Goal: Task Accomplishment & Management: Complete application form

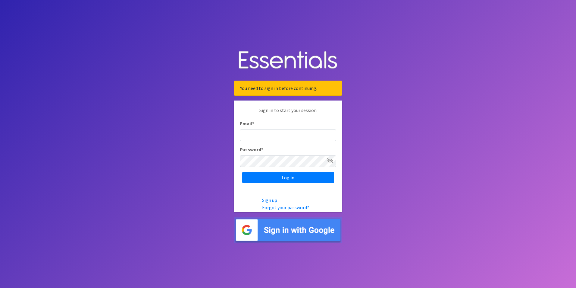
click at [281, 138] on input "Email *" at bounding box center [288, 134] width 96 height 11
click at [256, 137] on input "Esmerlda.Rayo@flhealth.gov" at bounding box center [288, 134] width 96 height 11
type input "Esmeralda.Rayo@flhealth.gov"
click at [283, 181] on input "Log in" at bounding box center [288, 177] width 92 height 11
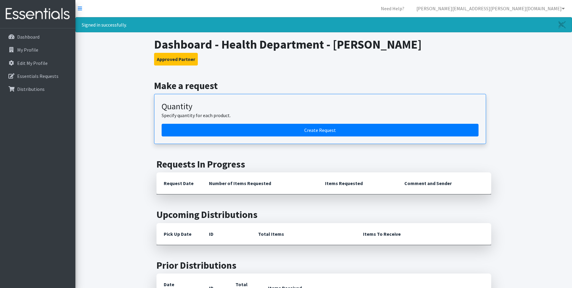
click at [289, 137] on article "Quantity Specify quantity for each product. Create Request" at bounding box center [320, 119] width 332 height 50
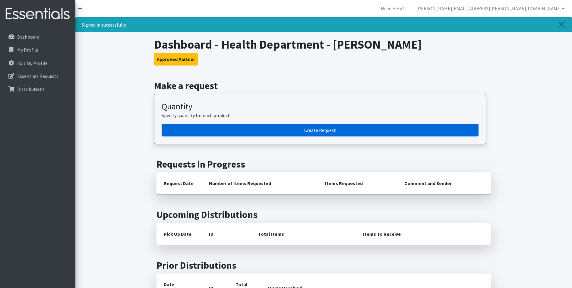
click at [295, 130] on link "Create Request" at bounding box center [320, 130] width 317 height 13
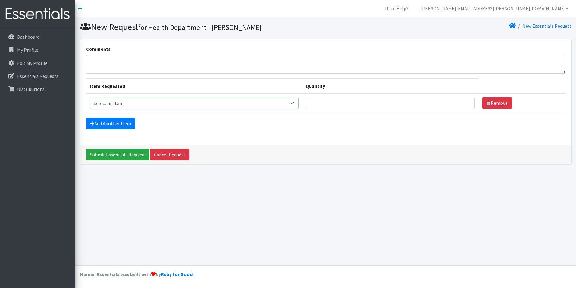
click at [162, 99] on select "Select an item Baby Food Children's Disposable Underwear L/XL Kids (Newborn) Ki…" at bounding box center [194, 102] width 209 height 11
select select "10064"
click at [90, 97] on select "Select an item Baby Food Children's Disposable Underwear L/XL Kids (Newborn) Ki…" at bounding box center [194, 102] width 209 height 11
click at [326, 99] on input "Quantity" at bounding box center [390, 102] width 169 height 11
type input "5"
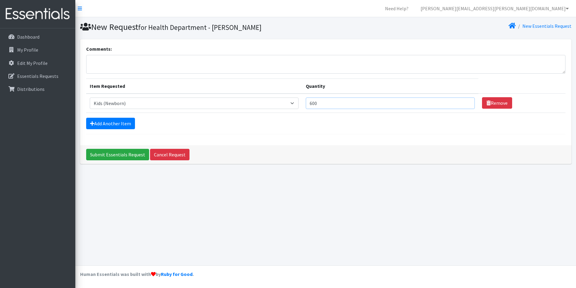
type input "600"
click at [421, 146] on div "Submit Essentials Request Cancel Request" at bounding box center [326, 154] width 492 height 19
click at [488, 104] on link "Remove" at bounding box center [497, 102] width 30 height 11
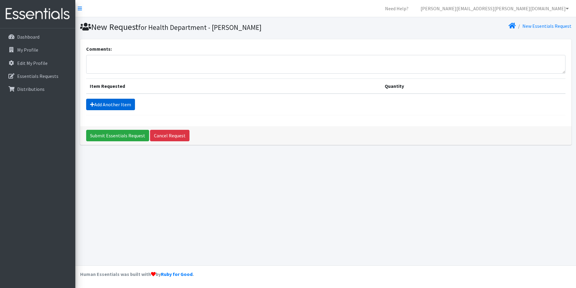
click at [100, 104] on link "Add Another Item" at bounding box center [110, 104] width 49 height 11
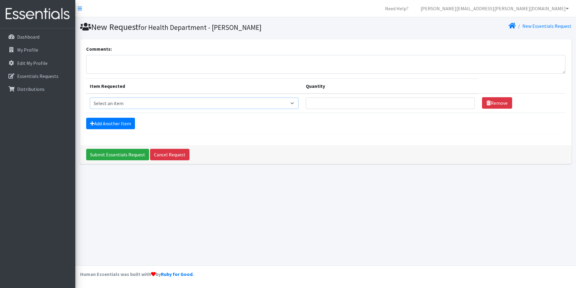
click at [121, 103] on select "Select an item Baby Food Children's Disposable Underwear L/XL Kids (Newborn) Ki…" at bounding box center [194, 102] width 209 height 11
select select "10064"
click at [90, 97] on select "Select an item Baby Food Children's Disposable Underwear L/XL Kids (Newborn) Ki…" at bounding box center [194, 102] width 209 height 11
drag, startPoint x: 353, startPoint y: 104, endPoint x: 351, endPoint y: 96, distance: 8.3
click at [353, 103] on input "Quantity" at bounding box center [390, 102] width 169 height 11
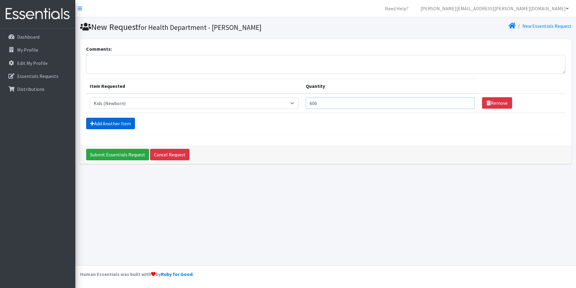
type input "600"
click at [132, 124] on link "Add Another Item" at bounding box center [110, 123] width 49 height 11
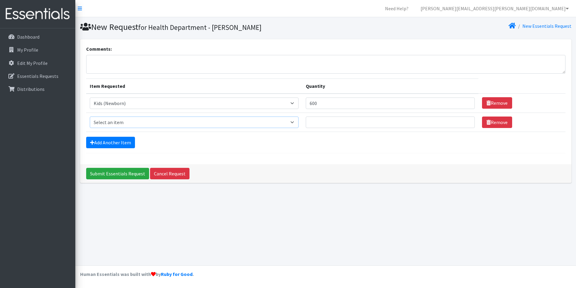
click at [124, 127] on select "Select an item Baby Food Children's Disposable Underwear L/XL Kids (Newborn) Ki…" at bounding box center [194, 121] width 209 height 11
select select "10069"
click at [90, 116] on select "Select an item Baby Food Children's Disposable Underwear L/XL Kids (Newborn) Ki…" at bounding box center [194, 121] width 209 height 11
click at [335, 122] on input "Quantity" at bounding box center [390, 121] width 169 height 11
type input "600"
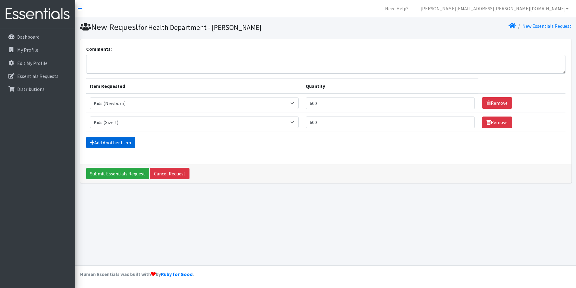
click at [125, 143] on link "Add Another Item" at bounding box center [110, 142] width 49 height 11
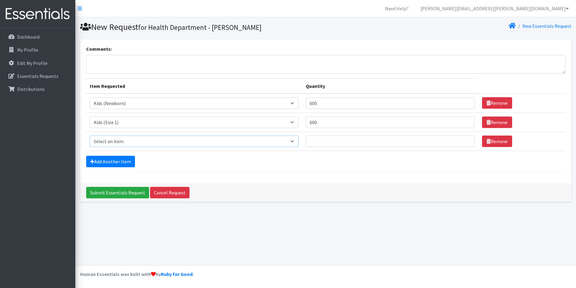
click at [118, 137] on select "Select an item Baby Food Children's Disposable Underwear L/XL Kids (Newborn) Ki…" at bounding box center [194, 140] width 209 height 11
select select "10068"
click at [90, 135] on select "Select an item Baby Food Children's Disposable Underwear L/XL Kids (Newborn) Ki…" at bounding box center [194, 140] width 209 height 11
click at [341, 137] on input "Quantity" at bounding box center [390, 140] width 169 height 11
type input "600"
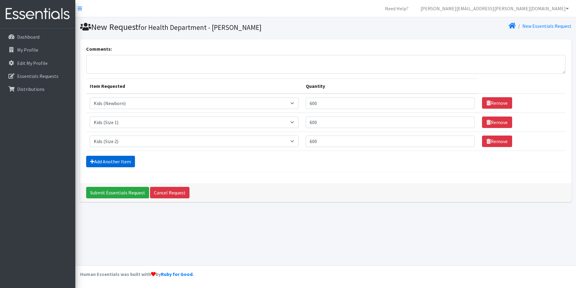
click at [120, 165] on link "Add Another Item" at bounding box center [110, 161] width 49 height 11
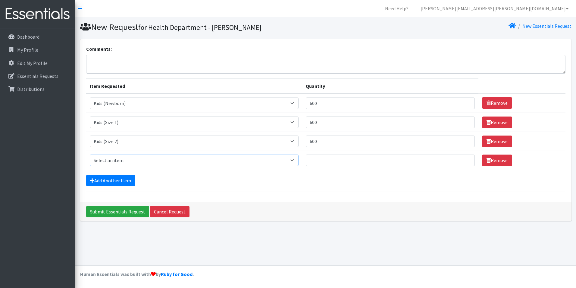
click at [127, 157] on select "Select an item Baby Food Children's Disposable Underwear L/XL Kids (Newborn) Ki…" at bounding box center [194, 159] width 209 height 11
select select "10061"
click at [90, 154] on select "Select an item Baby Food Children's Disposable Underwear L/XL Kids (Newborn) Ki…" at bounding box center [194, 159] width 209 height 11
click at [332, 156] on input "Quantity" at bounding box center [390, 159] width 169 height 11
type input "800"
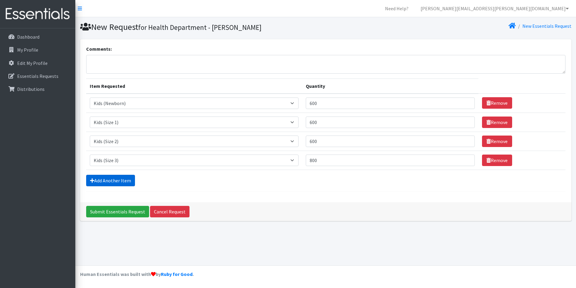
click at [96, 177] on link "Add Another Item" at bounding box center [110, 180] width 49 height 11
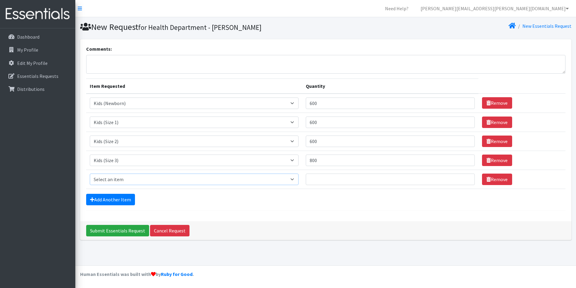
click at [127, 179] on select "Select an item Baby Food Children's Disposable Underwear L/XL Kids (Newborn) Ki…" at bounding box center [194, 178] width 209 height 11
select select "10078"
click at [90, 173] on select "Select an item Baby Food Children's Disposable Underwear L/XL Kids (Newborn) Ki…" at bounding box center [194, 178] width 209 height 11
click at [327, 180] on input "Quantity" at bounding box center [390, 178] width 169 height 11
type input "800"
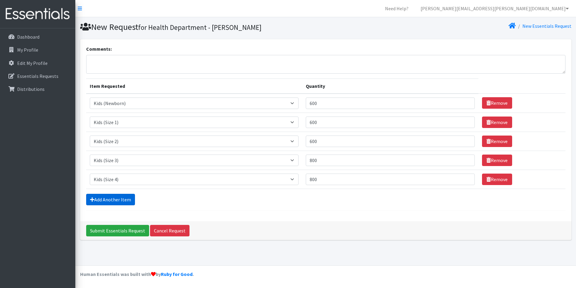
click at [90, 200] on link "Add Another Item" at bounding box center [110, 199] width 49 height 11
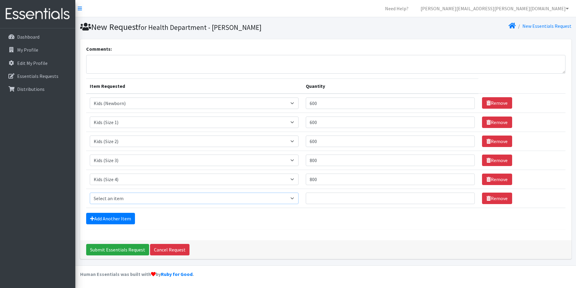
click at [121, 197] on select "Select an item Baby Food Children's Disposable Underwear L/XL Kids (Newborn) Ki…" at bounding box center [194, 197] width 209 height 11
click at [138, 230] on div "Comments: Item Requested Quantity Item Requested Select an item Baby Food Child…" at bounding box center [326, 139] width 492 height 201
click at [121, 201] on select "Select an item Baby Food Children's Disposable Underwear L/XL Kids (Newborn) Ki…" at bounding box center [194, 197] width 209 height 11
select select "10042"
click at [90, 192] on select "Select an item Baby Food Children's Disposable Underwear L/XL Kids (Newborn) Ki…" at bounding box center [194, 197] width 209 height 11
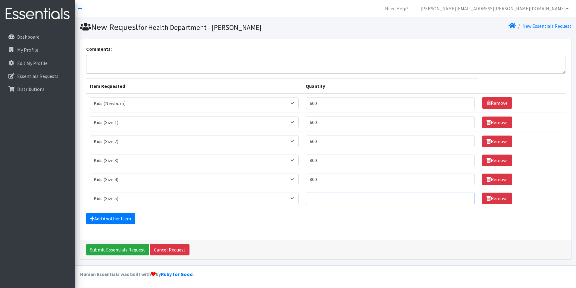
click at [336, 196] on input "Quantity" at bounding box center [390, 197] width 169 height 11
type input "800"
click at [124, 219] on link "Add Another Item" at bounding box center [110, 218] width 49 height 11
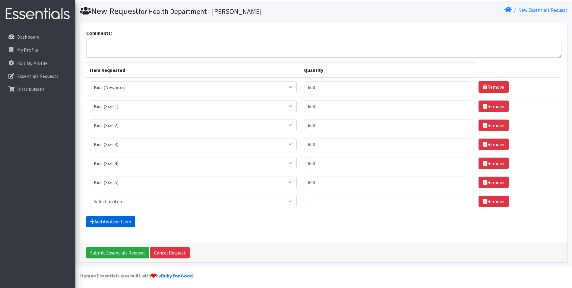
scroll to position [17, 0]
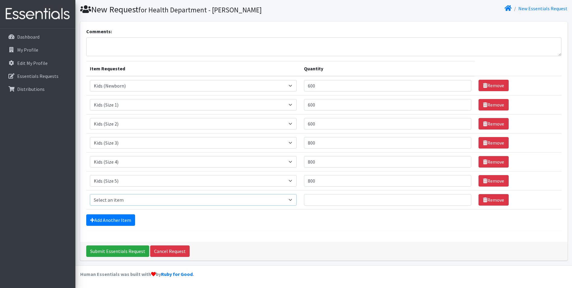
click at [136, 199] on select "Select an item Baby Food Children's Disposable Underwear L/XL Kids (Newborn) Ki…" at bounding box center [193, 199] width 207 height 11
click at [90, 194] on select "Select an item Baby Food Children's Disposable Underwear L/XL Kids (Newborn) Ki…" at bounding box center [193, 199] width 207 height 11
click at [194, 197] on select "Select an item Baby Food Children's Disposable Underwear L/XL Kids (Newborn) Ki…" at bounding box center [193, 199] width 207 height 11
click at [147, 199] on select "Select an item Baby Food Children's Disposable Underwear L/XL Kids (Newborn) Ki…" at bounding box center [193, 199] width 207 height 11
select select "10062"
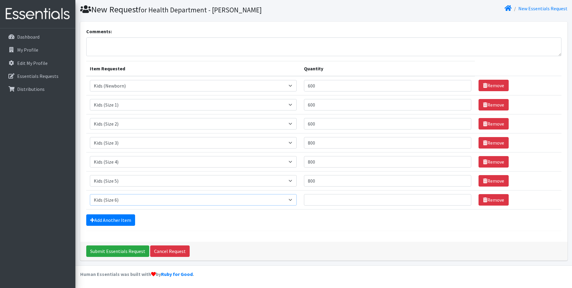
click at [90, 194] on select "Select an item Baby Food Children's Disposable Underwear L/XL Kids (Newborn) Ki…" at bounding box center [193, 199] width 207 height 11
click at [342, 203] on input "Quantity" at bounding box center [387, 199] width 167 height 11
type input "800"
click at [88, 213] on form "Comments: Item Requested Quantity Item Requested Select an item Baby Food Child…" at bounding box center [323, 129] width 475 height 203
click at [101, 221] on link "Add Another Item" at bounding box center [110, 219] width 49 height 11
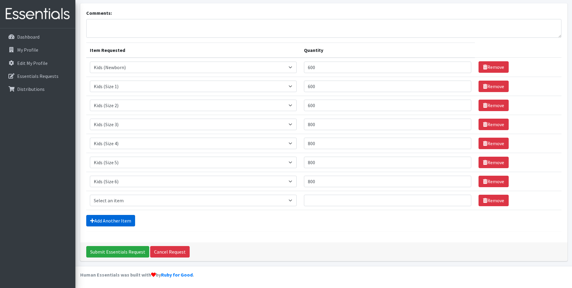
scroll to position [36, 0]
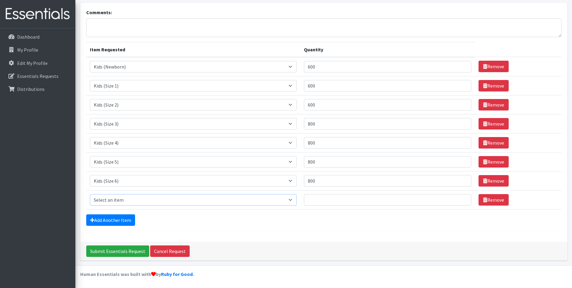
click at [125, 196] on select "Select an item Baby Food Children's Disposable Underwear L/XL Kids (Newborn) Ki…" at bounding box center [193, 199] width 207 height 11
select select "13780"
click at [90, 194] on select "Select an item Baby Food Children's Disposable Underwear L/XL Kids (Newborn) Ki…" at bounding box center [193, 199] width 207 height 11
click at [342, 195] on input "Quantity" at bounding box center [387, 199] width 167 height 11
type input "800"
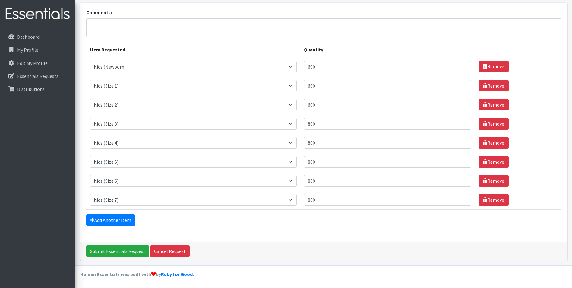
click at [230, 223] on div "Add Another Item" at bounding box center [323, 219] width 475 height 11
click at [109, 220] on link "Add Another Item" at bounding box center [110, 219] width 49 height 11
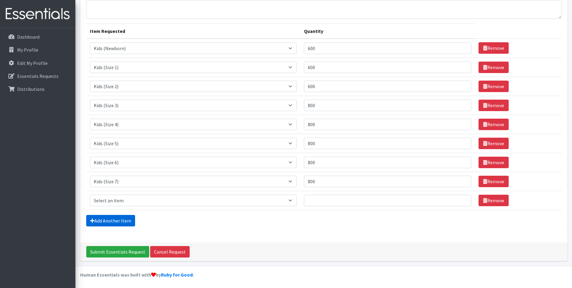
scroll to position [55, 0]
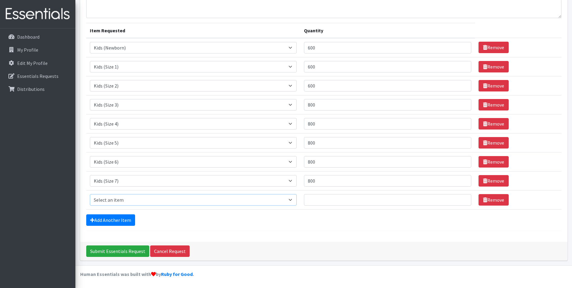
click at [128, 203] on select "Select an item Baby Food Children's Disposable Underwear L/XL Kids (Newborn) Ki…" at bounding box center [193, 199] width 207 height 11
select select "10041"
click at [90, 194] on select "Select an item Baby Food Children's Disposable Underwear L/XL Kids (Newborn) Ki…" at bounding box center [193, 199] width 207 height 11
click at [329, 200] on input "Quantity" at bounding box center [387, 199] width 167 height 11
type input "6"
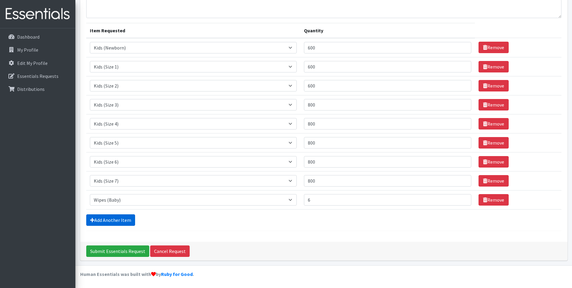
click at [100, 218] on link "Add Another Item" at bounding box center [110, 219] width 49 height 11
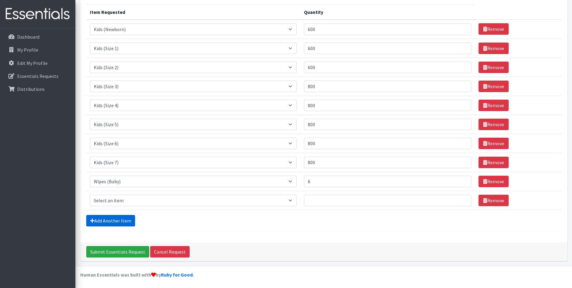
scroll to position [74, 0]
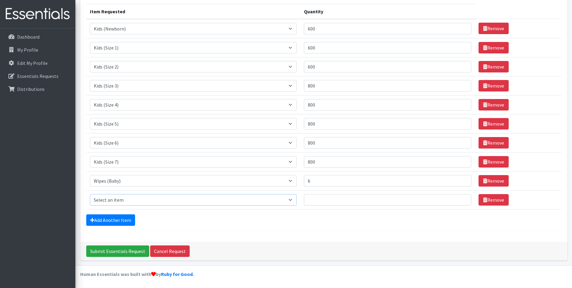
click at [165, 201] on select "Select an item Baby Food Children's Disposable Underwear L/XL Kids (Newborn) Ki…" at bounding box center [193, 199] width 207 height 11
select select "10063"
click at [90, 194] on select "Select an item Baby Food Children's Disposable Underwear L/XL Kids (Newborn) Ki…" at bounding box center [193, 199] width 207 height 11
click at [318, 201] on input "Quantity" at bounding box center [387, 199] width 167 height 11
click at [269, 216] on div "Add Another Item" at bounding box center [323, 219] width 475 height 11
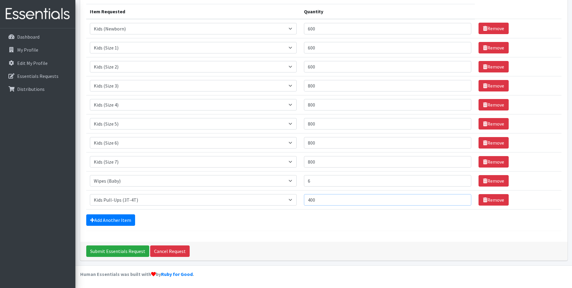
click at [327, 199] on input "400" at bounding box center [387, 199] width 167 height 11
type input "4"
type input "600"
drag, startPoint x: 168, startPoint y: 230, endPoint x: 166, endPoint y: 227, distance: 3.5
click at [168, 230] on hr at bounding box center [323, 230] width 475 height 0
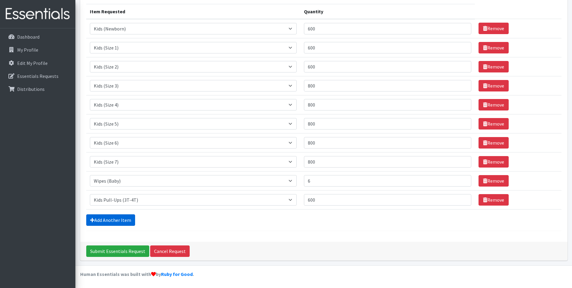
click at [130, 225] on link "Add Another Item" at bounding box center [110, 219] width 49 height 11
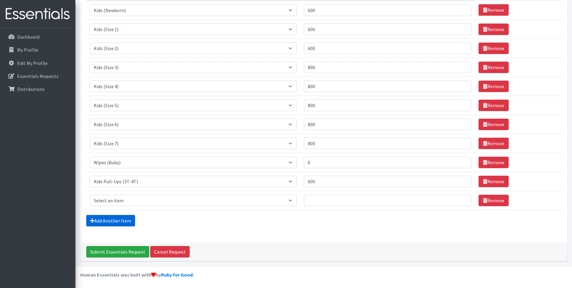
scroll to position [93, 0]
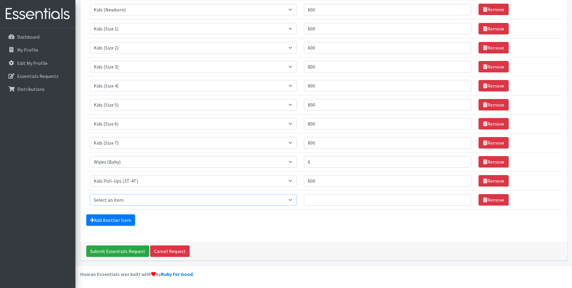
click at [131, 203] on select "Select an item Baby Food Children's Disposable Underwear L/XL Kids (Newborn) Ki…" at bounding box center [193, 199] width 207 height 11
select select "12328"
click at [90, 194] on select "Select an item Baby Food Children's Disposable Underwear L/XL Kids (Newborn) Ki…" at bounding box center [193, 199] width 207 height 11
click at [329, 203] on input "Quantity" at bounding box center [387, 199] width 167 height 11
type input "4"
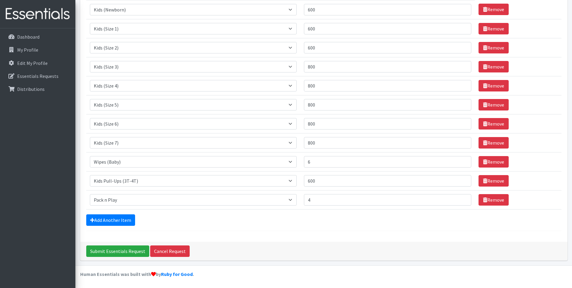
click at [344, 215] on div "Add Another Item" at bounding box center [323, 219] width 475 height 11
click at [122, 250] on input "Submit Essentials Request" at bounding box center [117, 250] width 63 height 11
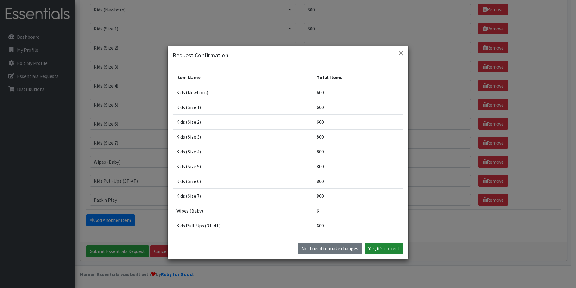
click at [397, 247] on button "Yes, it's correct" at bounding box center [384, 247] width 39 height 11
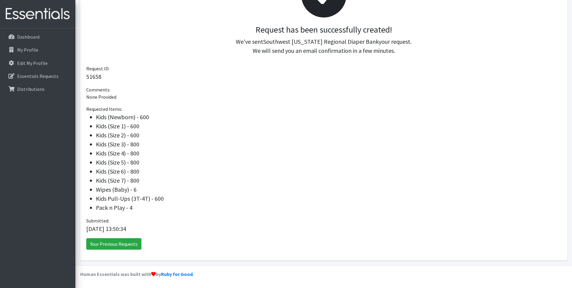
scroll to position [80, 0]
